Goal: Use online tool/utility: Utilize a website feature to perform a specific function

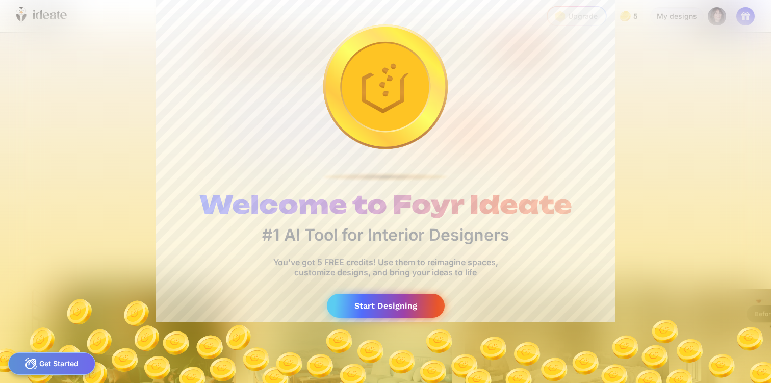
click at [392, 304] on div "Start Designing" at bounding box center [386, 306] width 118 height 24
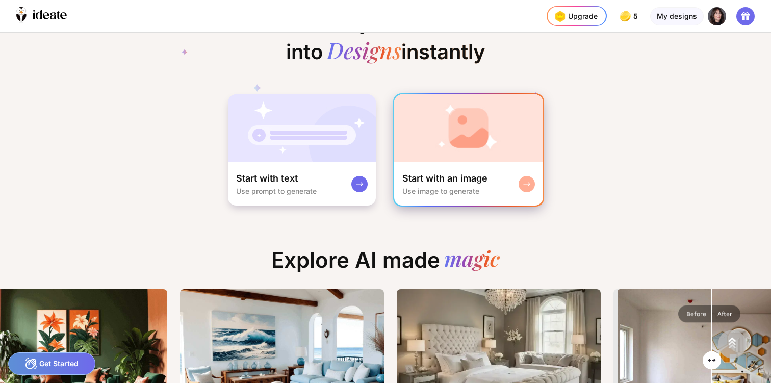
click at [462, 178] on div "Start with an image" at bounding box center [444, 178] width 85 height 12
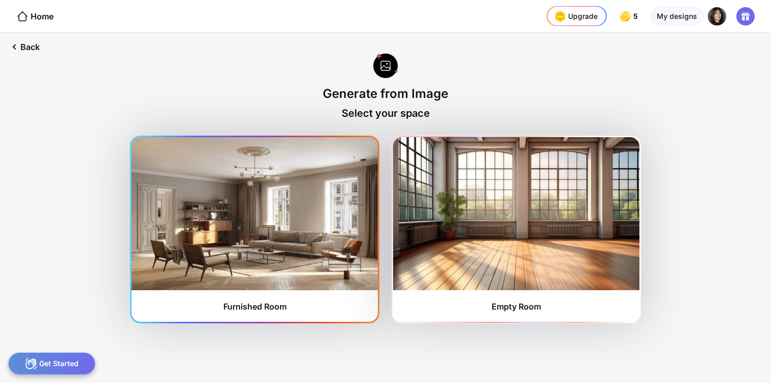
click at [296, 227] on img at bounding box center [255, 213] width 246 height 153
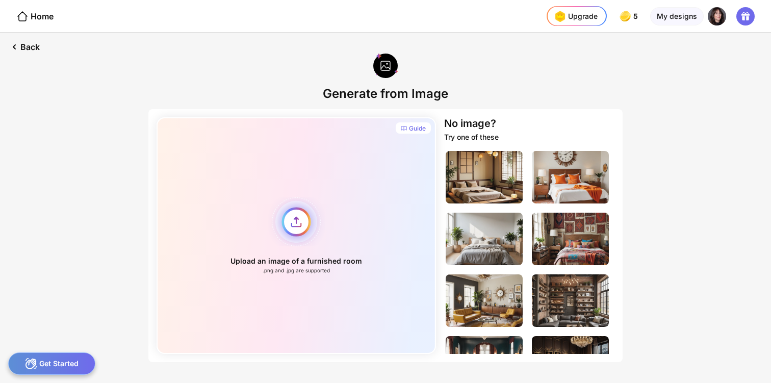
click at [293, 223] on div "Upload an image of a furnished room .png and .jpg are supported" at bounding box center [295, 235] width 279 height 237
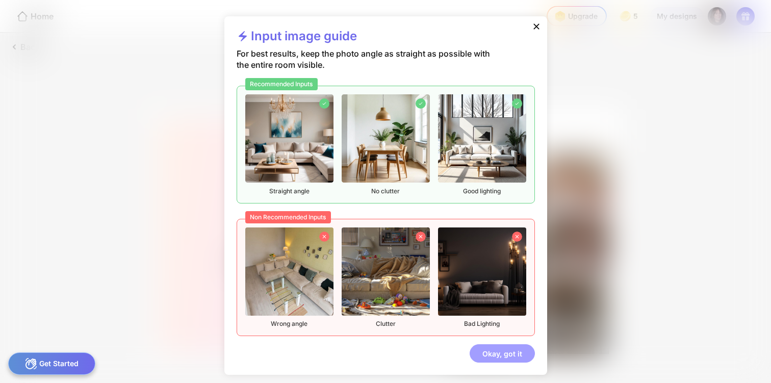
click at [505, 354] on div "Okay, got it" at bounding box center [501, 353] width 65 height 18
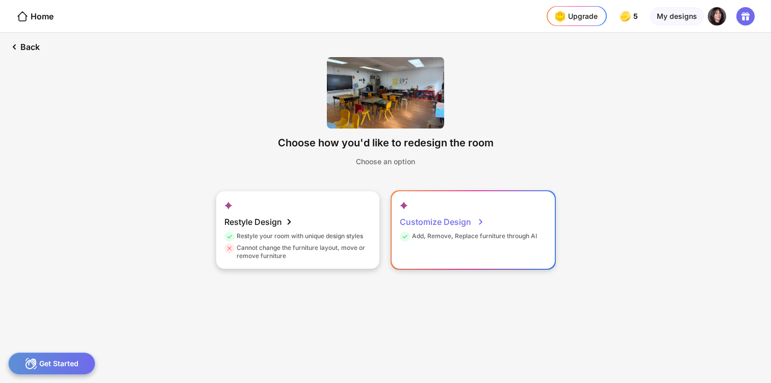
click at [448, 221] on div "Customize Design" at bounding box center [442, 222] width 85 height 20
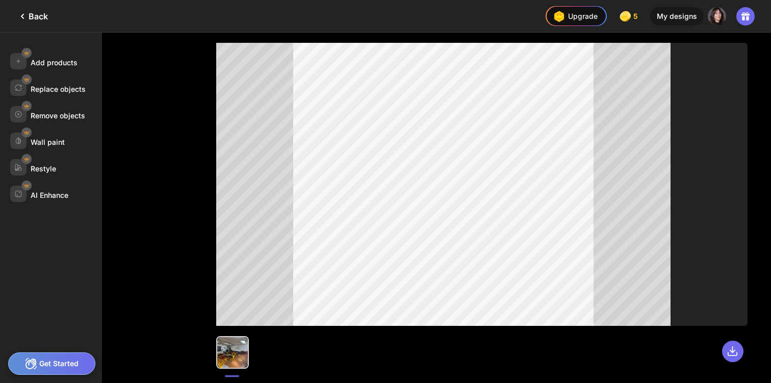
click at [37, 13] on div "Back" at bounding box center [32, 16] width 32 height 12
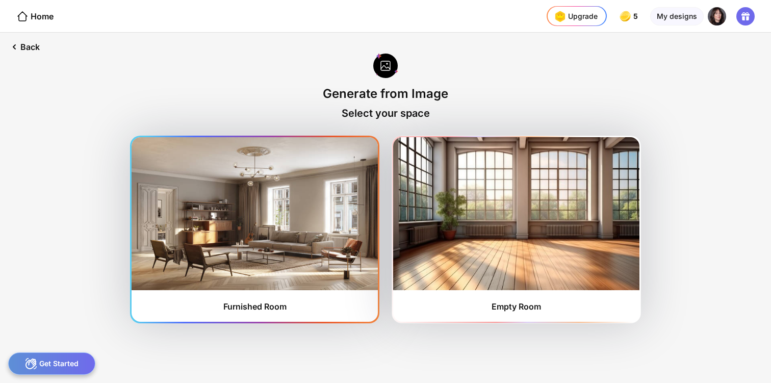
click at [284, 243] on img at bounding box center [255, 213] width 246 height 153
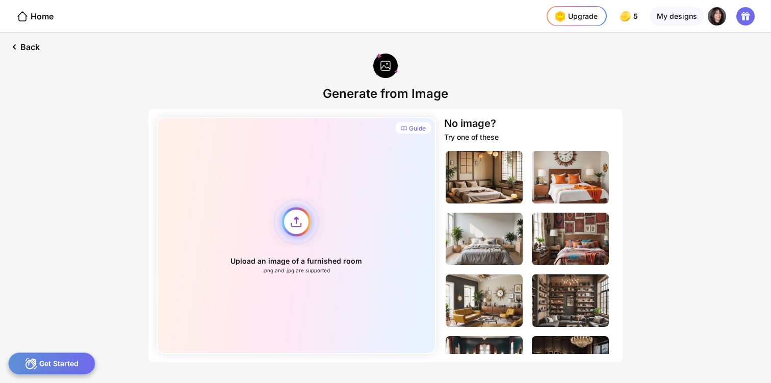
click at [291, 220] on div "Upload an image of a furnished room .png and .jpg are supported" at bounding box center [295, 235] width 279 height 237
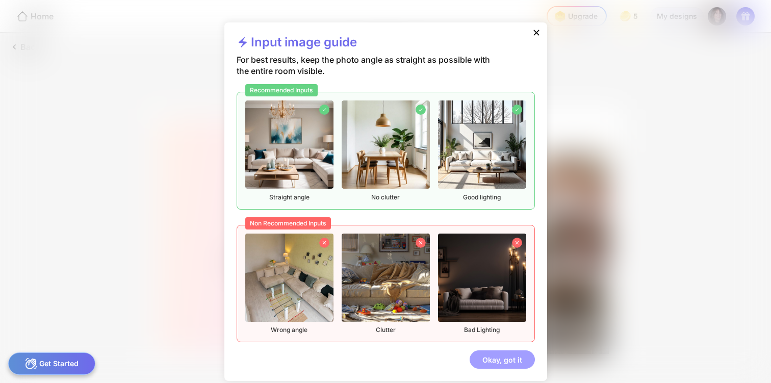
click at [497, 359] on div "Okay, got it" at bounding box center [501, 359] width 65 height 18
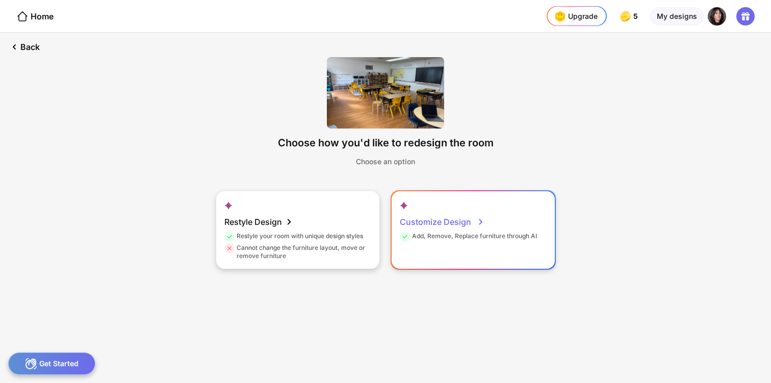
click at [453, 218] on div "Customize Design" at bounding box center [442, 222] width 85 height 20
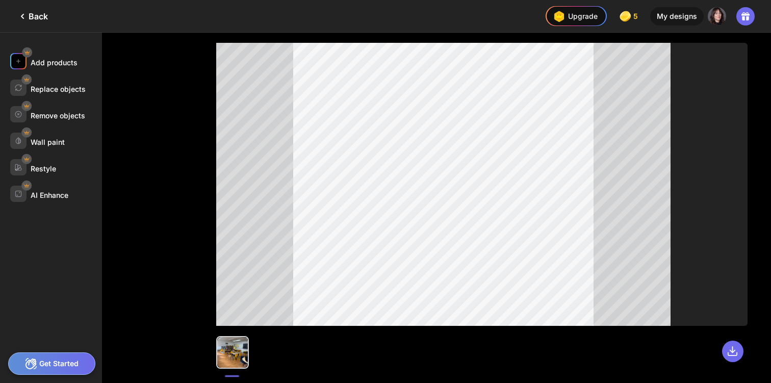
click at [63, 63] on div "Add products" at bounding box center [54, 62] width 47 height 9
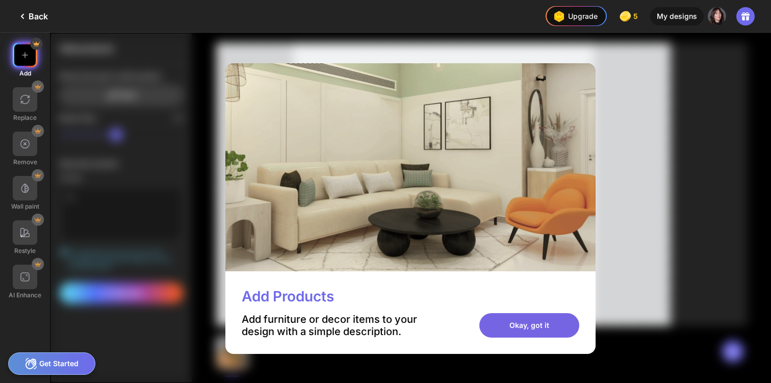
click at [527, 328] on div "Okay, got it" at bounding box center [529, 325] width 100 height 24
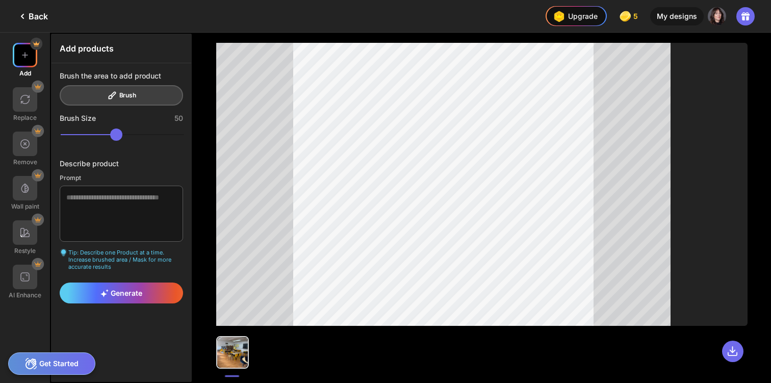
drag, startPoint x: 127, startPoint y: 136, endPoint x: 117, endPoint y: 137, distance: 10.8
type input "**"
click at [116, 137] on input "range" at bounding box center [122, 134] width 123 height 12
click at [76, 201] on textarea at bounding box center [121, 214] width 123 height 56
type textarea "*"
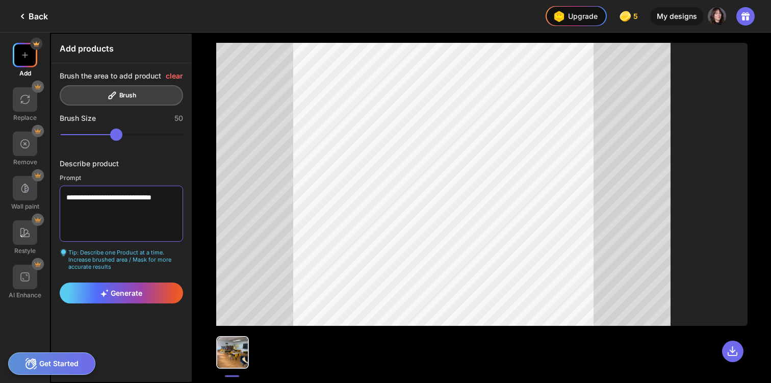
drag, startPoint x: 113, startPoint y: 196, endPoint x: 195, endPoint y: 207, distance: 82.8
click at [195, 208] on div "**********" at bounding box center [385, 208] width 771 height 350
click at [132, 293] on span "Generate" at bounding box center [121, 292] width 42 height 9
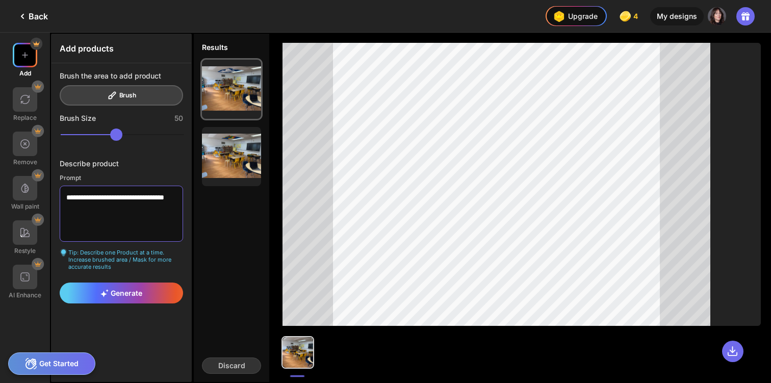
click at [94, 210] on textarea "**********" at bounding box center [121, 214] width 123 height 56
drag, startPoint x: 94, startPoint y: 210, endPoint x: 71, endPoint y: 195, distance: 27.7
click at [70, 195] on textarea "**********" at bounding box center [121, 214] width 123 height 56
type textarea "*"
click at [20, 54] on img at bounding box center [25, 55] width 10 height 10
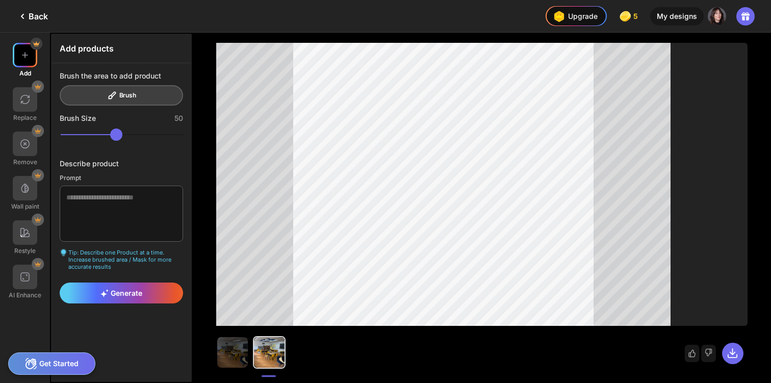
click at [38, 15] on div "Back" at bounding box center [32, 16] width 32 height 12
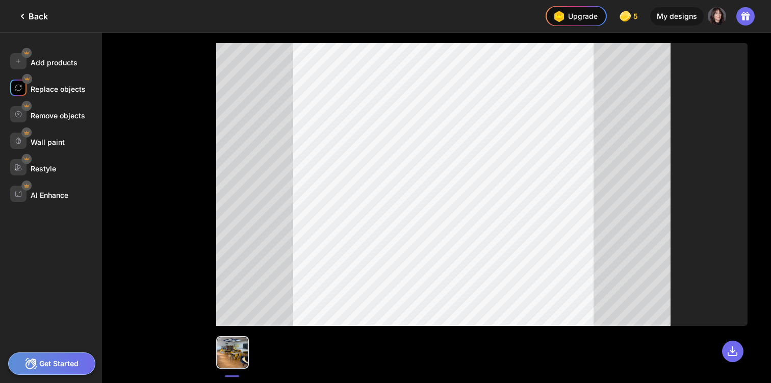
click at [67, 87] on div "Replace objects" at bounding box center [58, 89] width 55 height 9
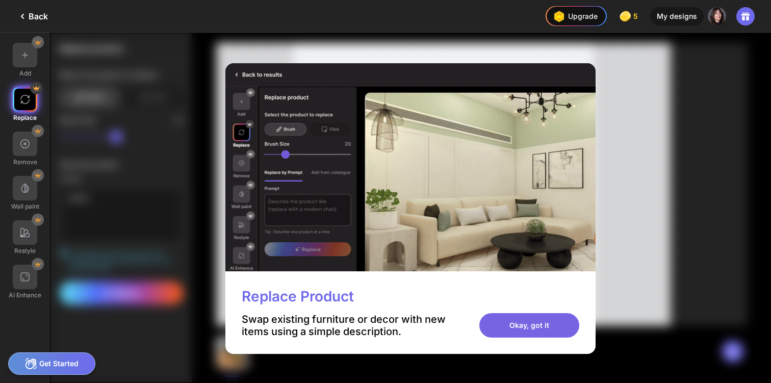
click at [540, 327] on div "Okay, got it" at bounding box center [529, 325] width 100 height 24
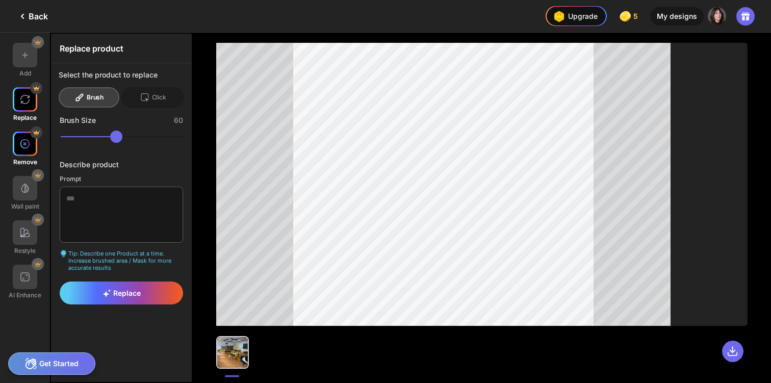
click at [22, 144] on img at bounding box center [25, 144] width 10 height 10
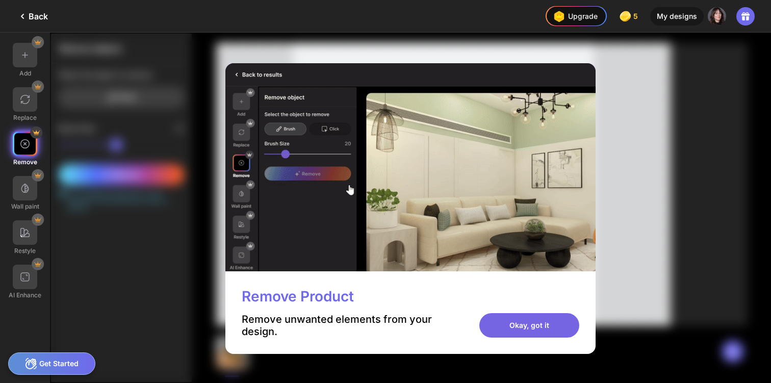
click at [518, 324] on div "Okay, got it" at bounding box center [529, 325] width 100 height 24
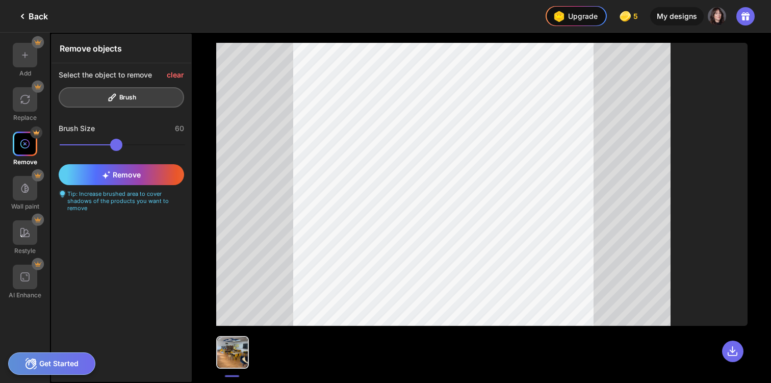
click at [24, 139] on img at bounding box center [25, 144] width 10 height 10
click at [130, 168] on div "Remove" at bounding box center [121, 174] width 125 height 21
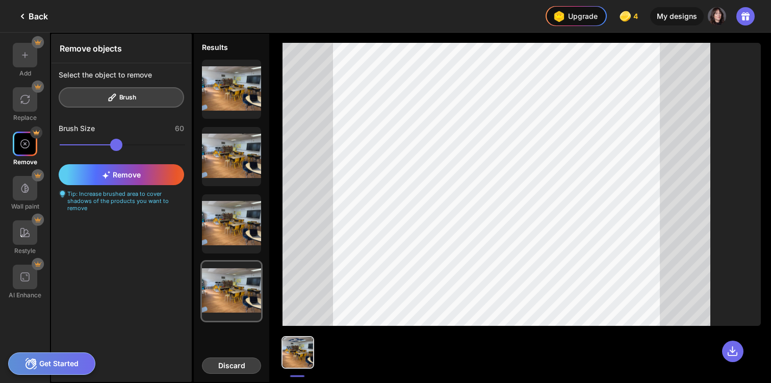
click at [240, 363] on div "Discard" at bounding box center [231, 365] width 59 height 16
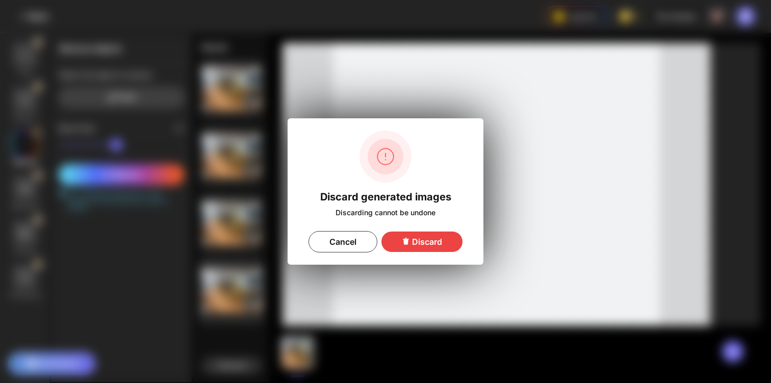
click at [429, 242] on div "Discard" at bounding box center [421, 241] width 81 height 20
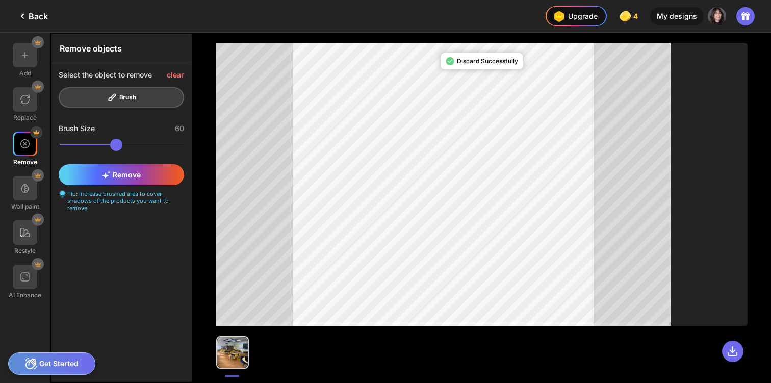
click at [235, 347] on div at bounding box center [232, 352] width 31 height 31
drag, startPoint x: 129, startPoint y: 149, endPoint x: 81, endPoint y: 149, distance: 48.4
type input "**"
click at [81, 149] on input "range" at bounding box center [122, 145] width 125 height 12
click at [234, 354] on div at bounding box center [232, 352] width 31 height 31
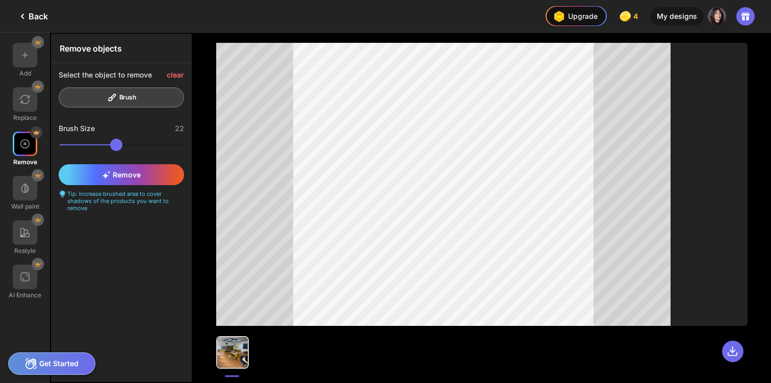
click at [234, 354] on div at bounding box center [232, 352] width 31 height 31
click at [178, 72] on div "clear" at bounding box center [175, 75] width 17 height 8
click at [40, 22] on div "Back" at bounding box center [24, 16] width 48 height 32
click at [37, 14] on div "Back" at bounding box center [32, 16] width 32 height 12
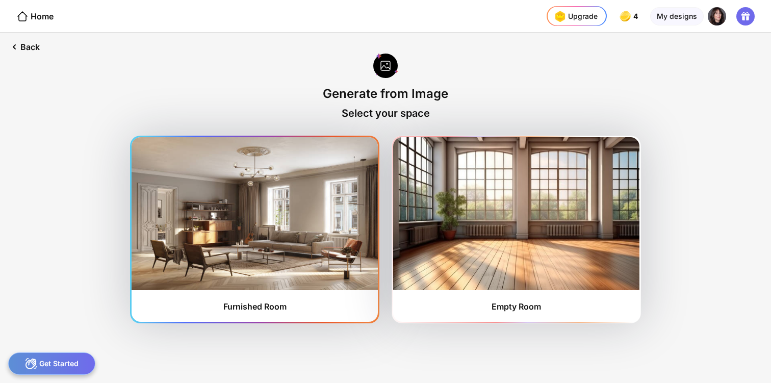
click at [273, 255] on img at bounding box center [255, 213] width 246 height 153
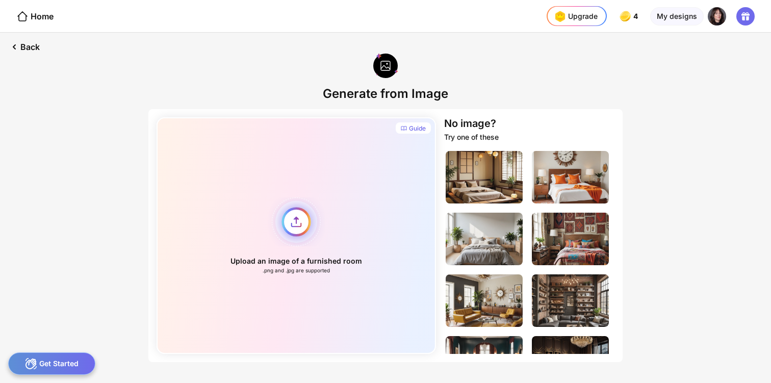
click at [286, 222] on div "Upload an image of a furnished room .png and .jpg are supported" at bounding box center [295, 235] width 279 height 237
